Goal: Information Seeking & Learning: Learn about a topic

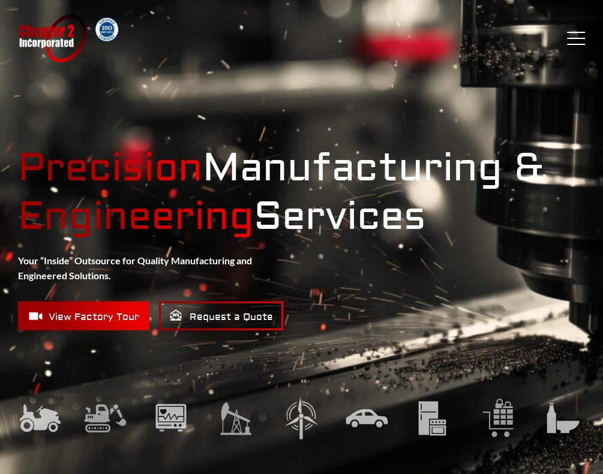
click at [569, 52] on div "Chapter 2 Incorporated Menu Capabilities Precision CNC Machining Turning Millin…" at bounding box center [301, 38] width 603 height 48
click at [572, 44] on span "Menu" at bounding box center [576, 44] width 18 height 1
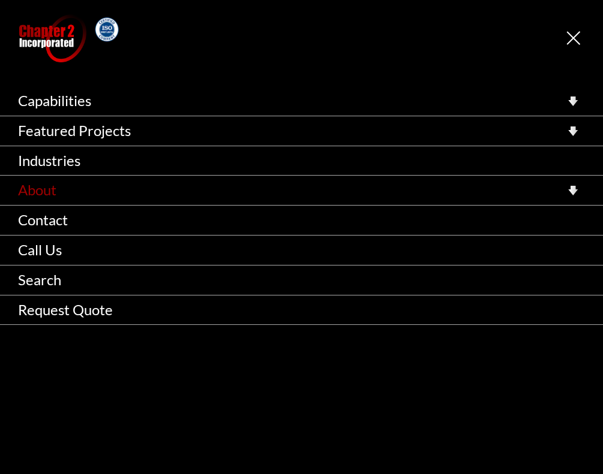
click at [67, 194] on link "About" at bounding box center [301, 190] width 603 height 29
click at [576, 186] on icon at bounding box center [573, 191] width 10 height 10
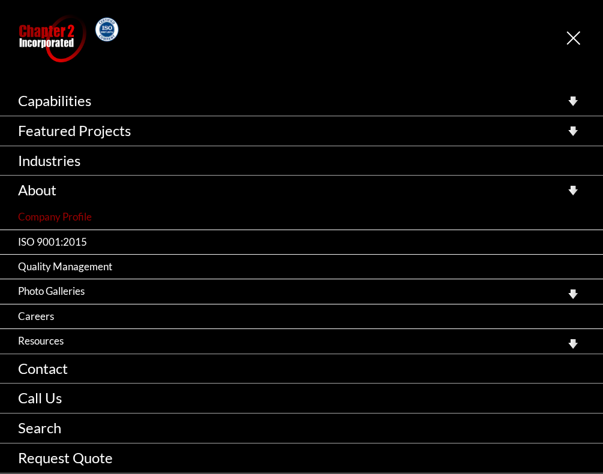
click at [63, 216] on link "Company Profile" at bounding box center [301, 217] width 603 height 24
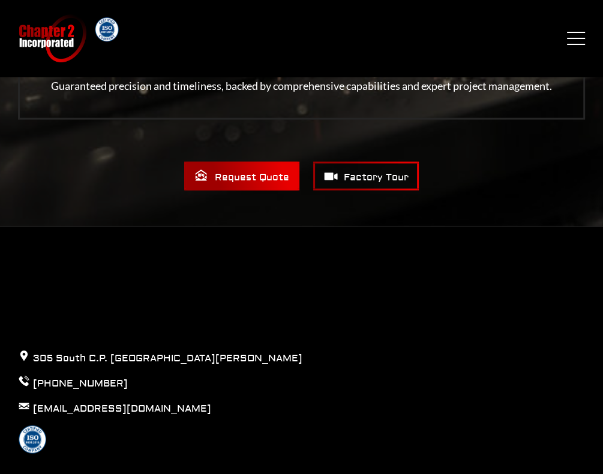
scroll to position [1844, 0]
